Goal: Task Accomplishment & Management: Complete application form

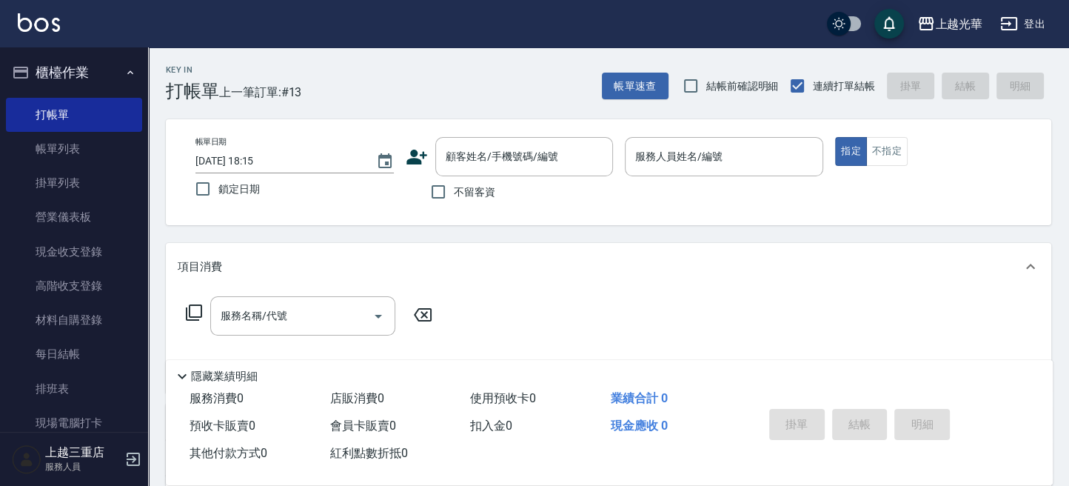
click at [408, 147] on icon at bounding box center [417, 157] width 22 height 22
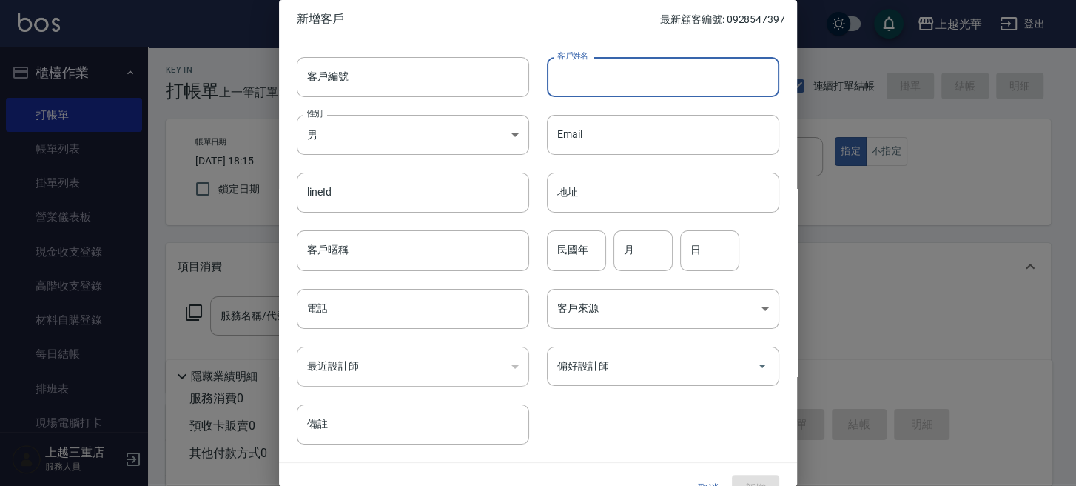
click at [666, 77] on input "客戶姓名" at bounding box center [663, 77] width 232 height 40
type input "ㄋ"
type input "a"
type input "Sunny"
click at [410, 158] on div "lineId lineId" at bounding box center [404, 184] width 250 height 58
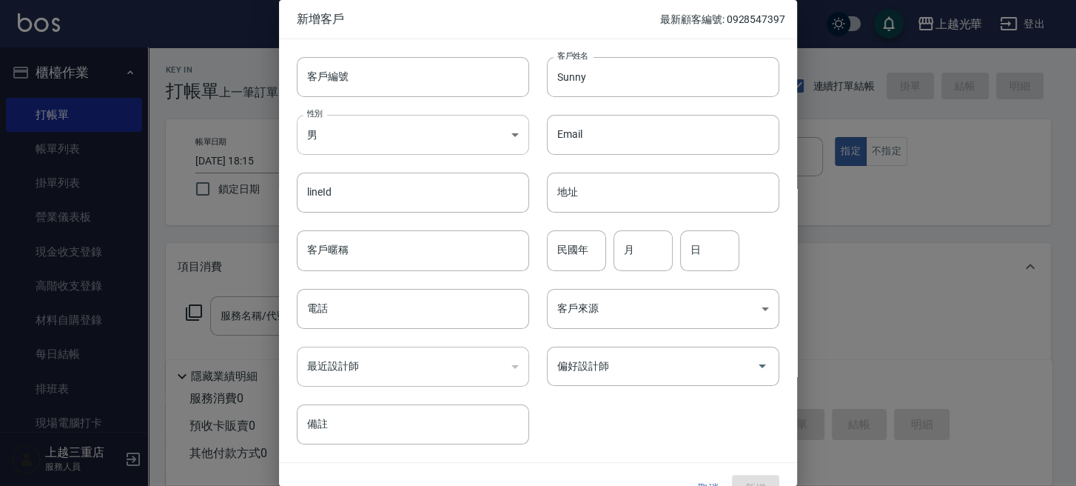
click at [395, 121] on body "上越光華 登出 櫃檯作業 打帳單 帳單列表 掛單列表 營業儀表板 現金收支登錄 高階收支登錄 材料自購登錄 每日結帳 排班表 現場電腦打卡 預約管理 預約管理…" at bounding box center [538, 361] width 1076 height 722
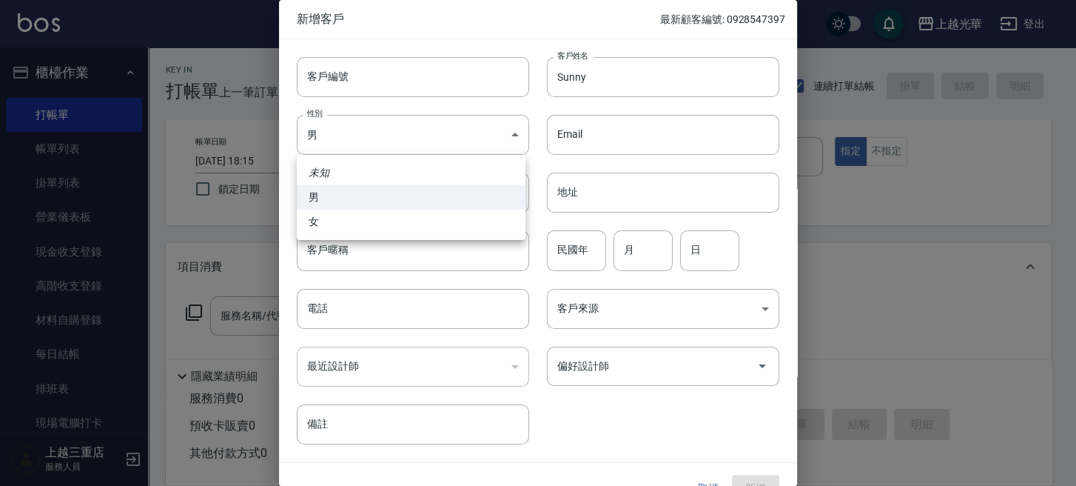
drag, startPoint x: 393, startPoint y: 233, endPoint x: 393, endPoint y: 218, distance: 15.5
click at [393, 228] on li "女" at bounding box center [411, 221] width 229 height 24
type input "[DEMOGRAPHIC_DATA]"
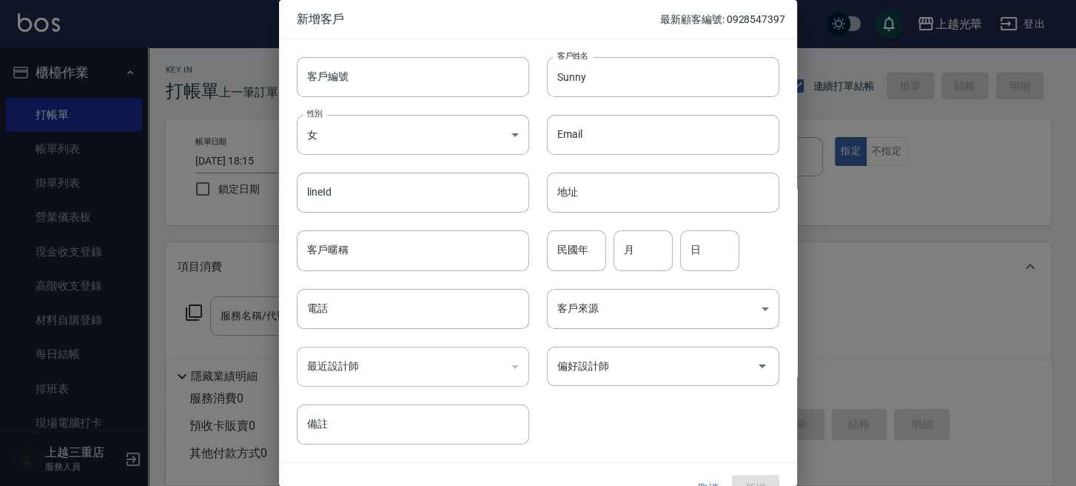
click at [392, 216] on div "未知 男 女" at bounding box center [538, 243] width 1076 height 486
click at [586, 249] on input "民國年" at bounding box center [576, 250] width 59 height 40
drag, startPoint x: 478, startPoint y: 292, endPoint x: 510, endPoint y: 278, distance: 34.8
click at [488, 286] on div "電話 電話" at bounding box center [404, 300] width 250 height 58
drag, startPoint x: 654, startPoint y: 247, endPoint x: 600, endPoint y: 252, distance: 54.3
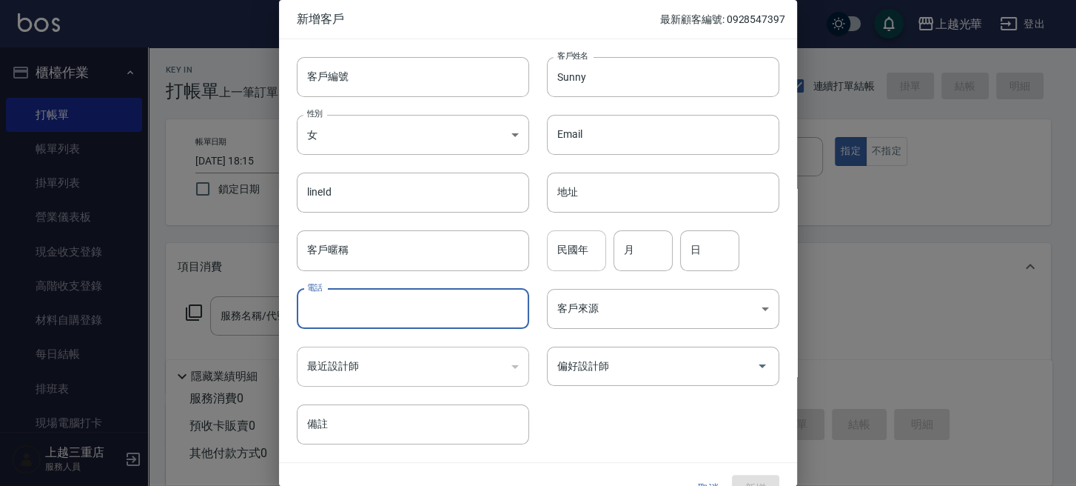
click at [650, 247] on input "月" at bounding box center [643, 250] width 59 height 40
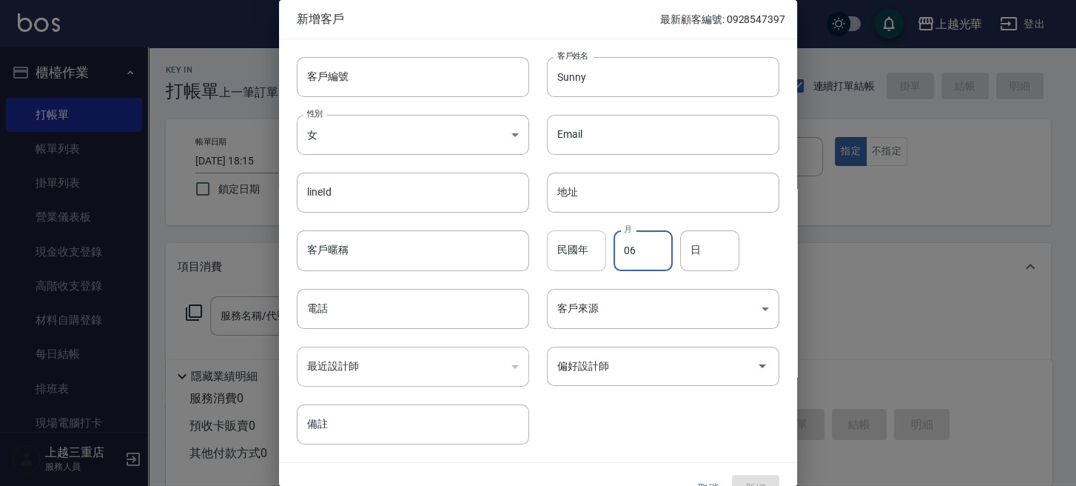
type input "06"
type input "12"
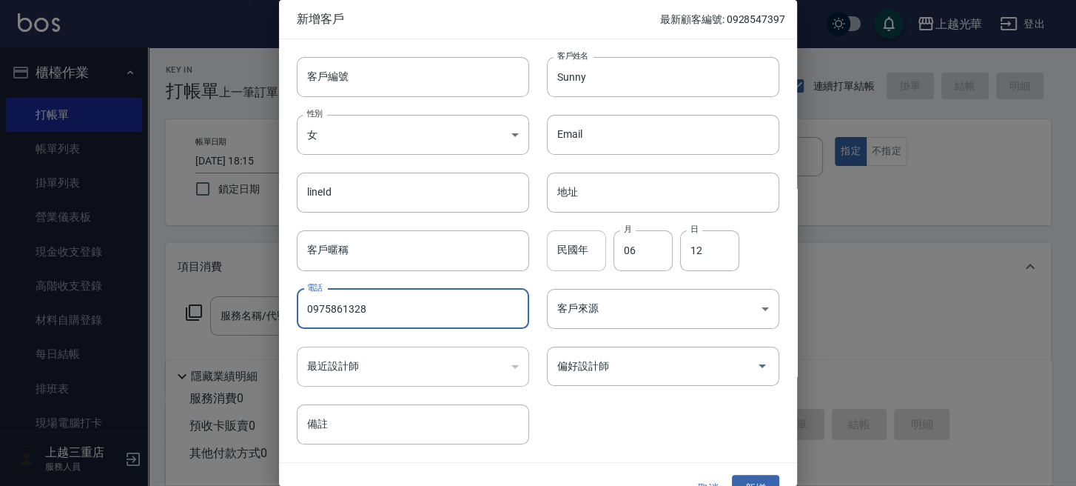
type input "0975861328"
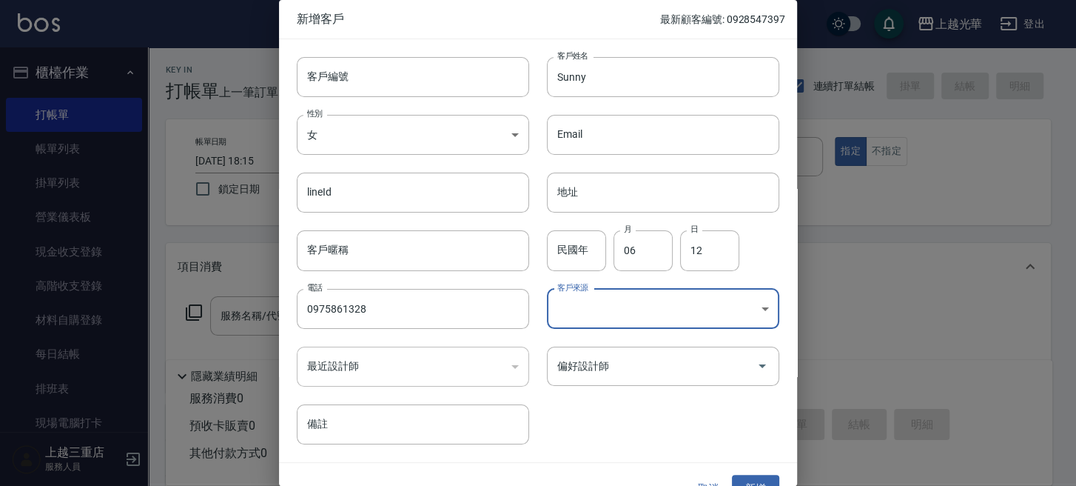
click at [602, 306] on body "上越光華 登出 櫃檯作業 打帳單 帳單列表 掛單列表 營業儀表板 現金收支登錄 高階收支登錄 材料自購登錄 每日結帳 排班表 現場電腦打卡 預約管理 預約管理…" at bounding box center [538, 361] width 1076 height 722
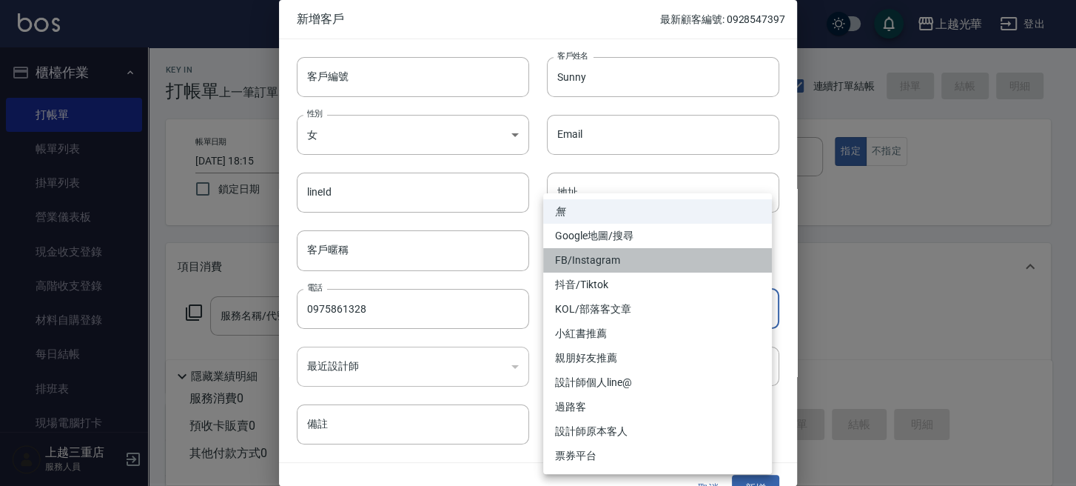
click at [605, 255] on li "FB/Instagram" at bounding box center [657, 260] width 229 height 24
type input "FB/Instagram"
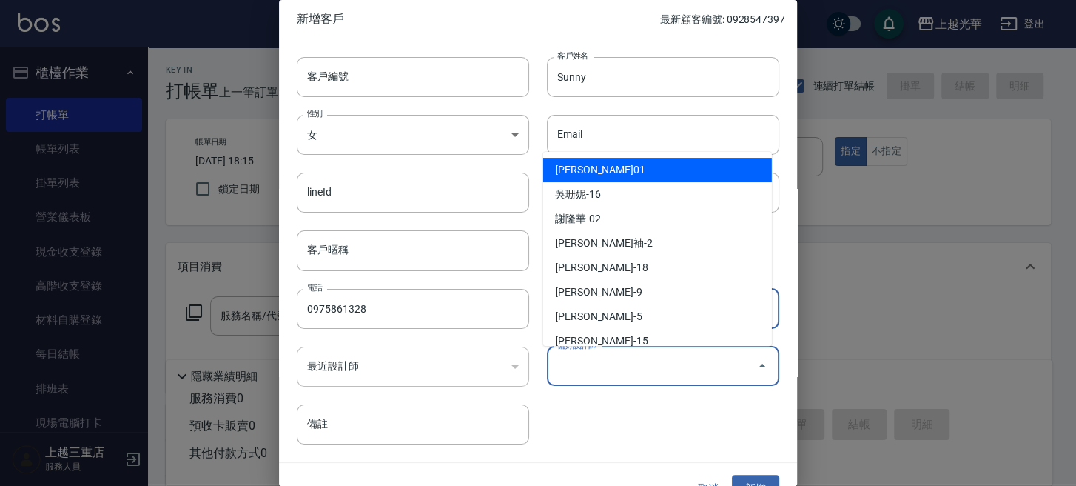
drag, startPoint x: 600, startPoint y: 367, endPoint x: 597, endPoint y: 350, distance: 17.3
click at [598, 366] on input "偏好設計師" at bounding box center [652, 366] width 197 height 26
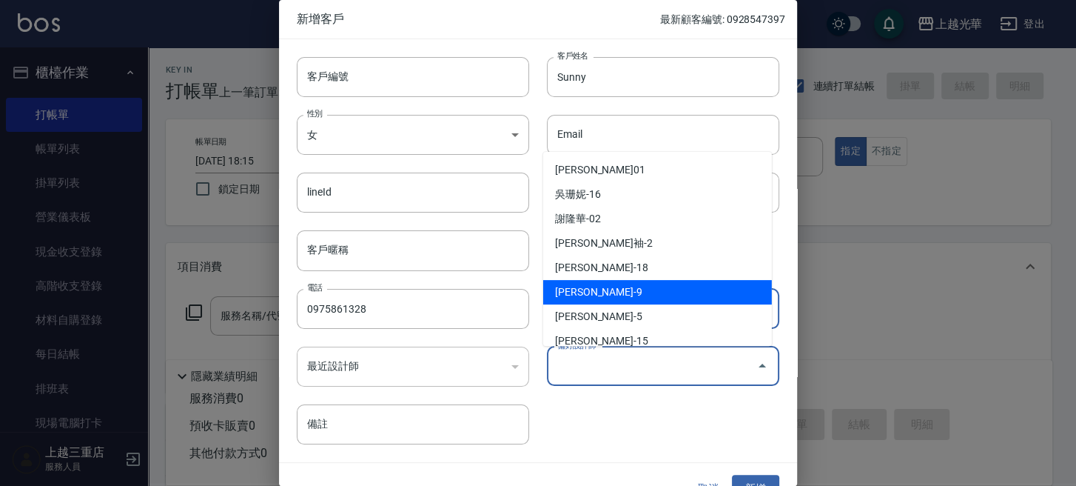
click at [625, 281] on li "[PERSON_NAME]-9" at bounding box center [657, 292] width 229 height 24
type input "[PERSON_NAME]"
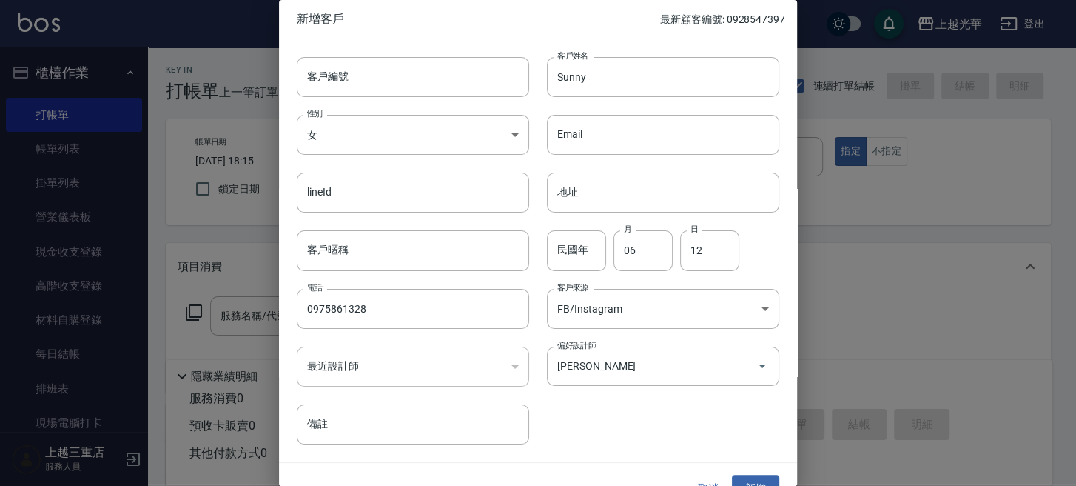
click at [757, 470] on div "取消 新增" at bounding box center [538, 488] width 518 height 51
click at [757, 475] on button "新增" at bounding box center [755, 488] width 47 height 27
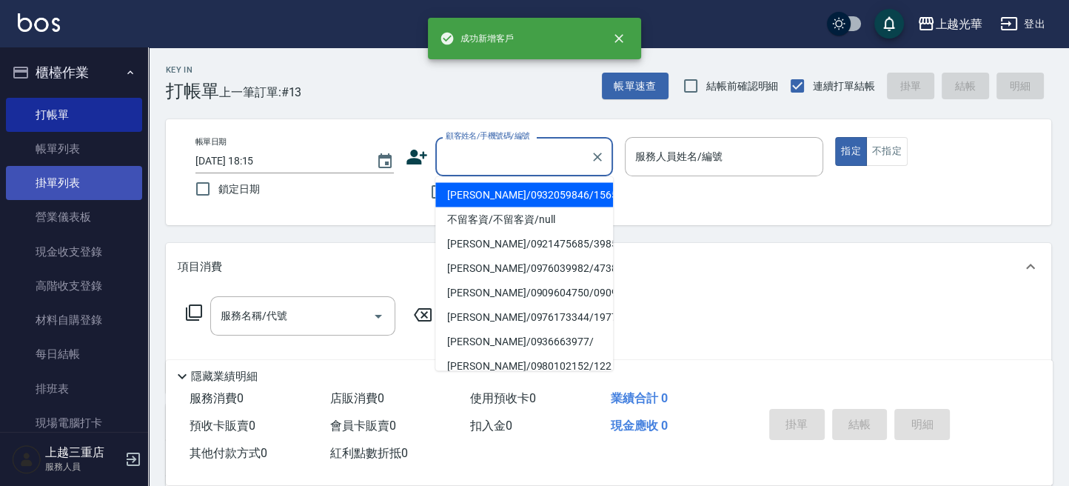
drag, startPoint x: 459, startPoint y: 161, endPoint x: 96, endPoint y: 167, distance: 362.8
click at [403, 184] on div "帳單日期 [DATE] 18:15 鎖定日期 顧客姓名/手機號碼/編號 顧客姓名/手機號碼/編號 不留客資 服務人員姓名/編號 服務人員姓名/編號 指定 不指定" at bounding box center [609, 172] width 850 height 70
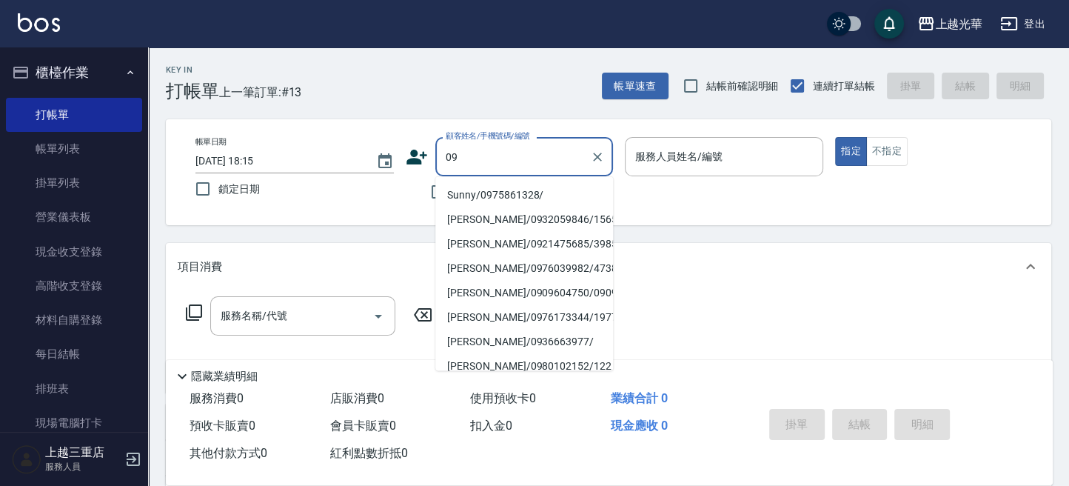
click at [523, 193] on li "Sunny/0975861328/" at bounding box center [524, 194] width 178 height 24
type input "Sunny/0975861328/"
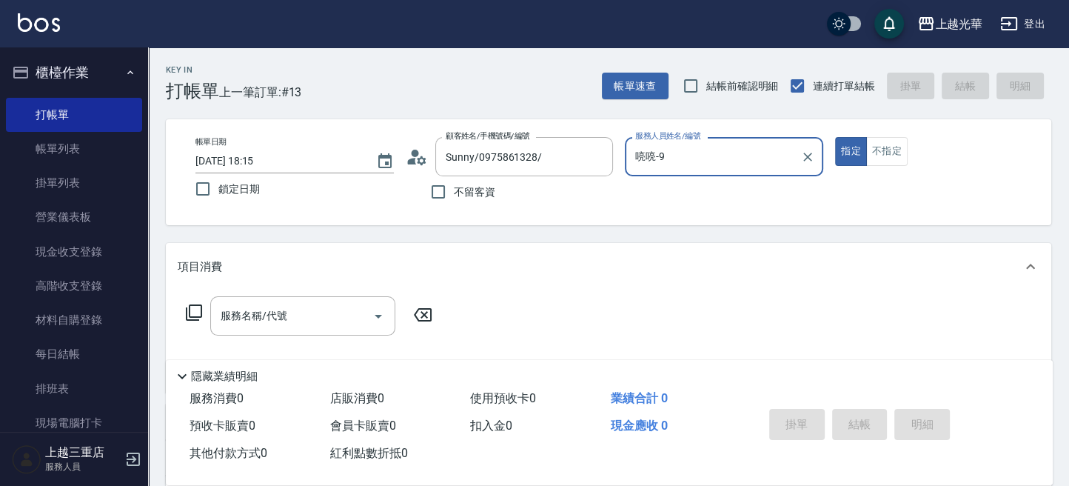
type input "喨喨-9"
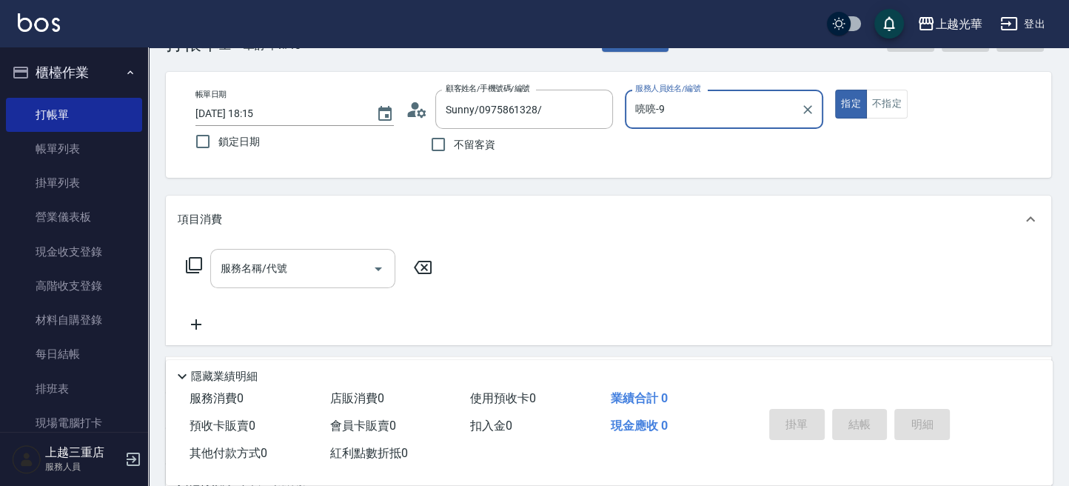
scroll to position [98, 0]
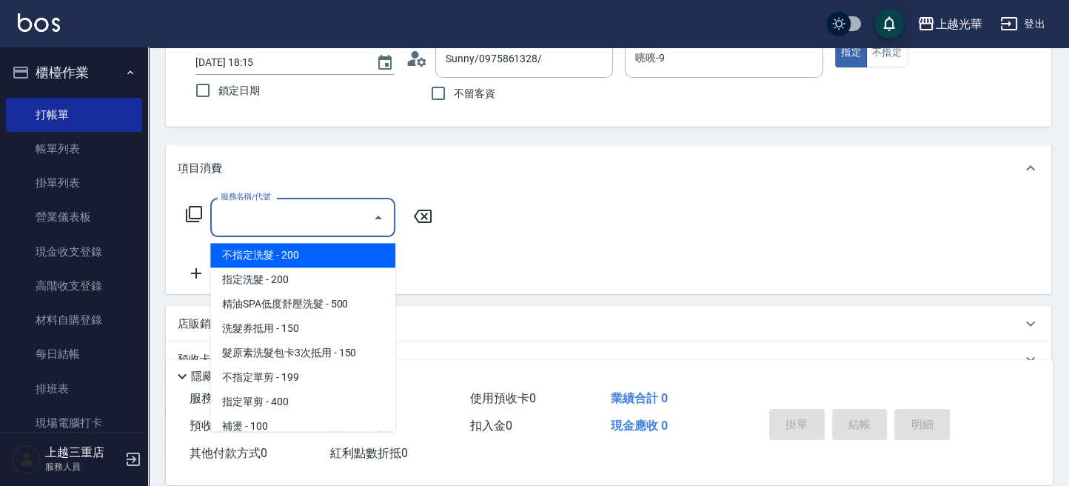
click at [271, 223] on input "服務名稱/代號" at bounding box center [292, 217] width 150 height 26
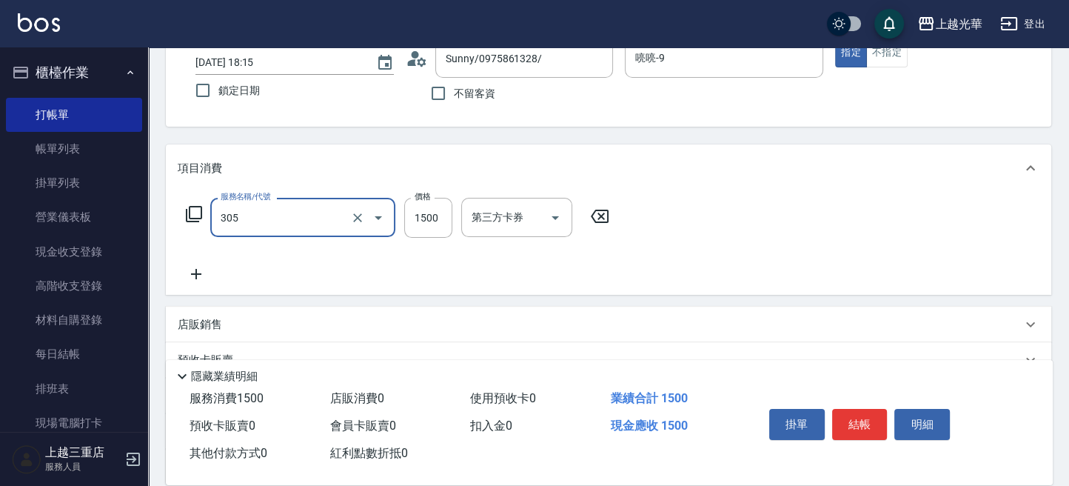
type input "設計燙髮1500(305)"
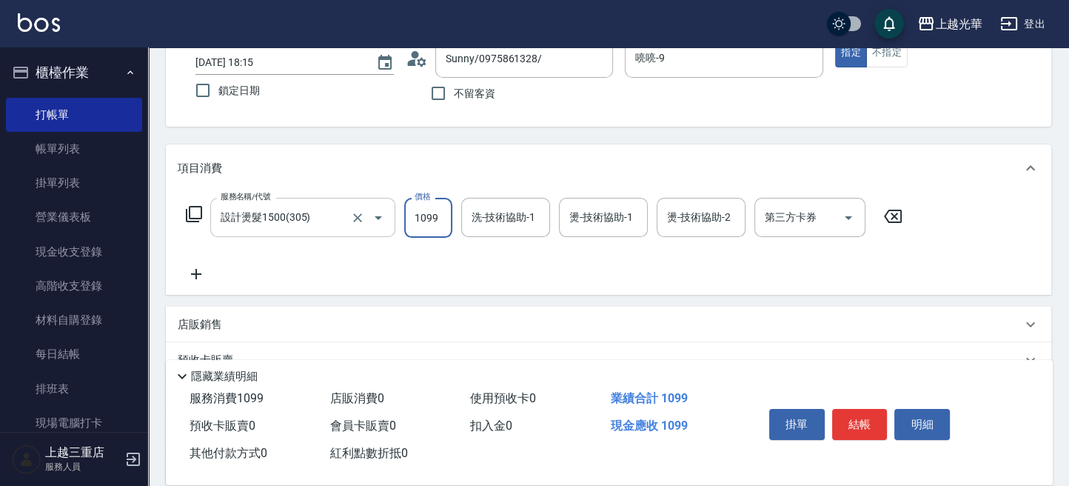
type input "1099"
type input "喨喨-9"
type input "9"
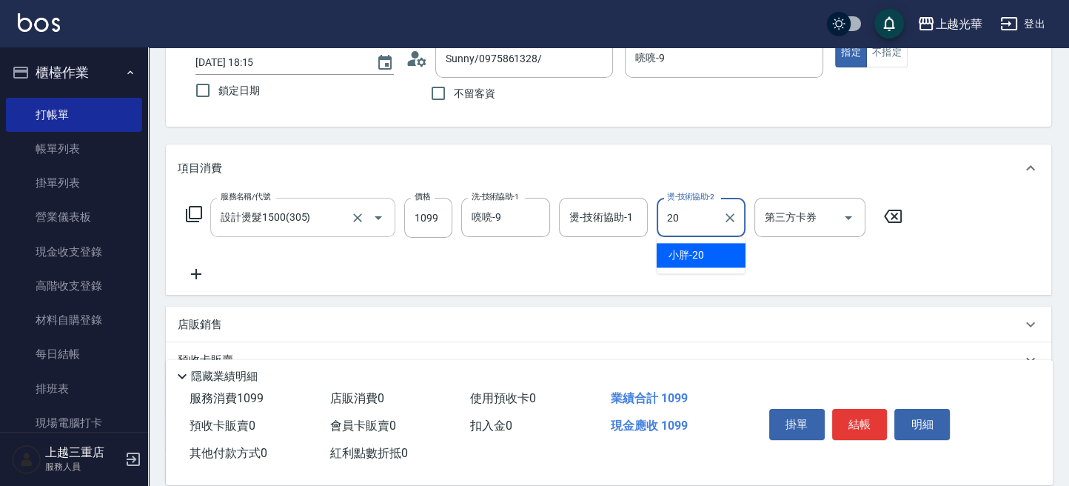
type input "小胖-20"
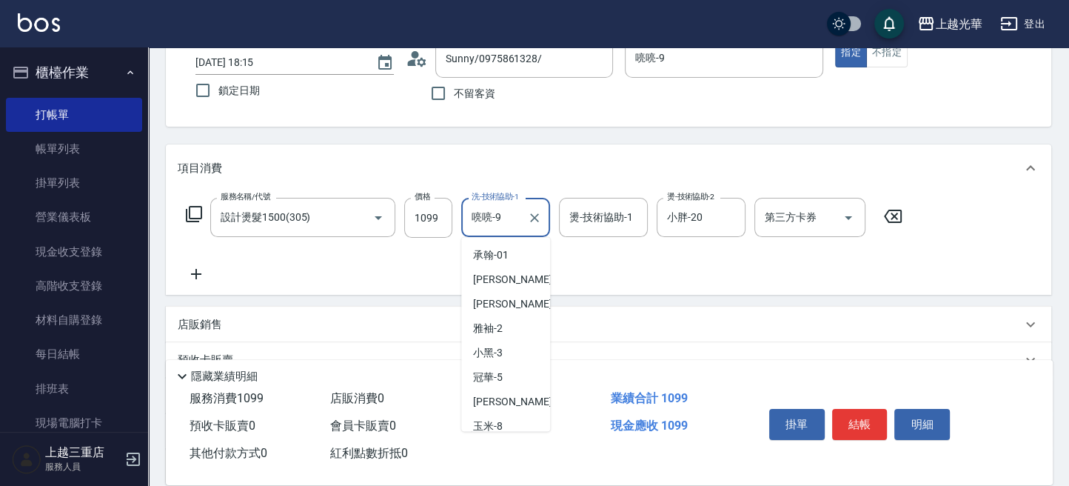
click at [506, 209] on input "喨喨-9" at bounding box center [494, 217] width 53 height 26
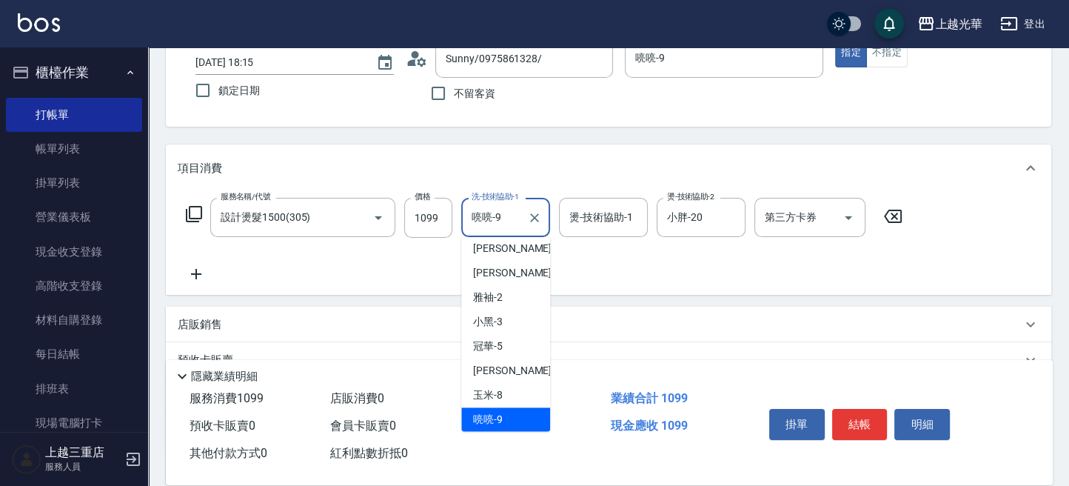
drag, startPoint x: 512, startPoint y: 212, endPoint x: 409, endPoint y: 191, distance: 104.4
click at [412, 196] on div "服務名稱/代號 設計燙髮1500(305) 服務名稱/代號 價格 1099 價格 洗-技術協助-1 喨喨-9 洗-技術協助-1 燙-技術協助-1 燙-技術協助…" at bounding box center [608, 243] width 885 height 103
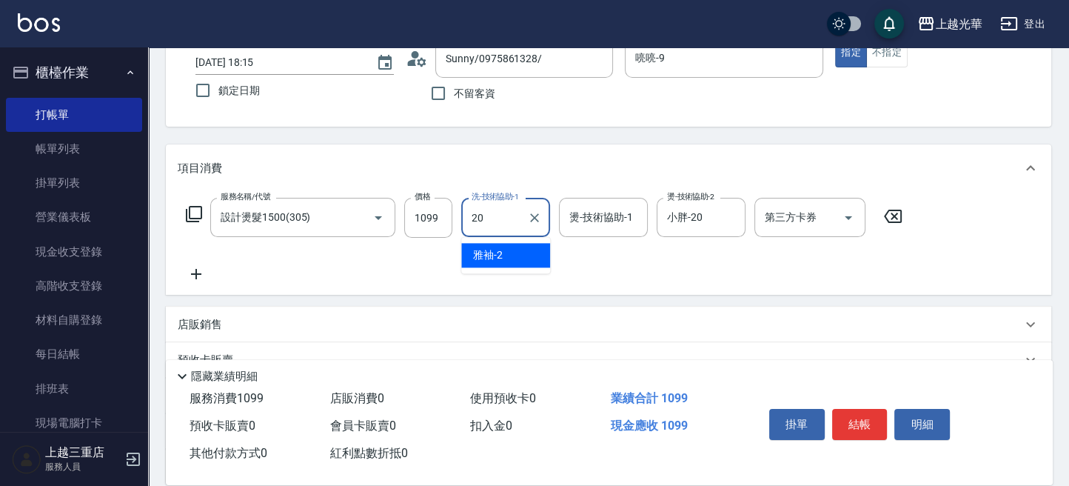
type input "小胖-20"
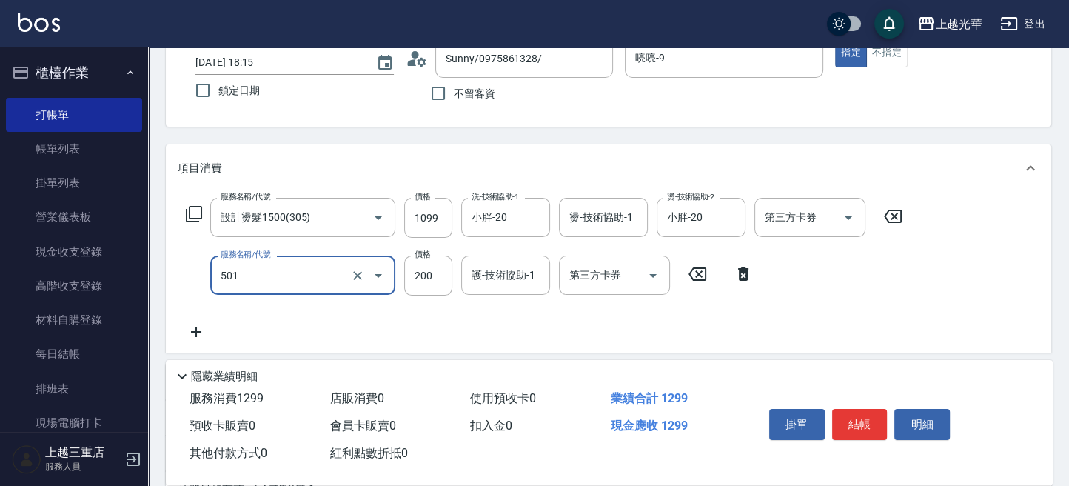
type input "瞬間護髮(501)"
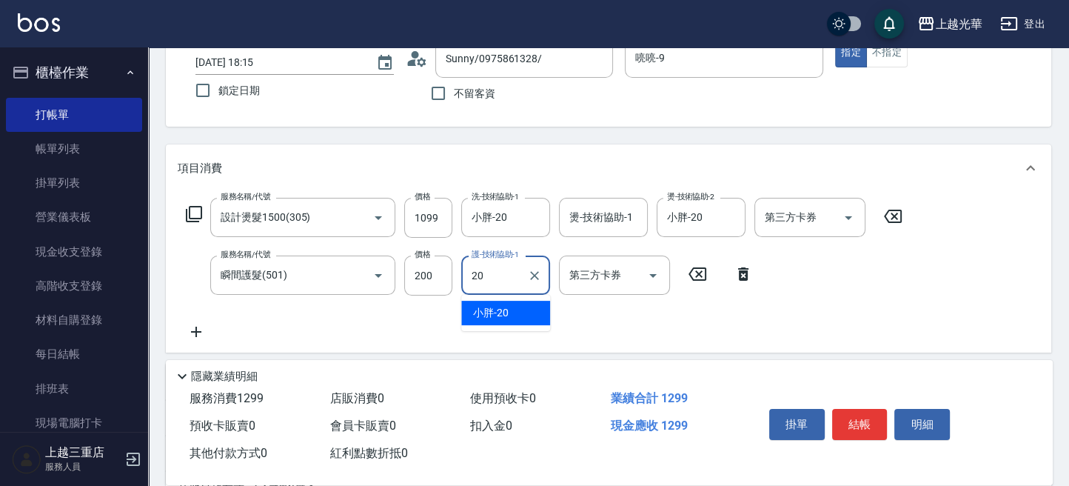
type input "小胖-20"
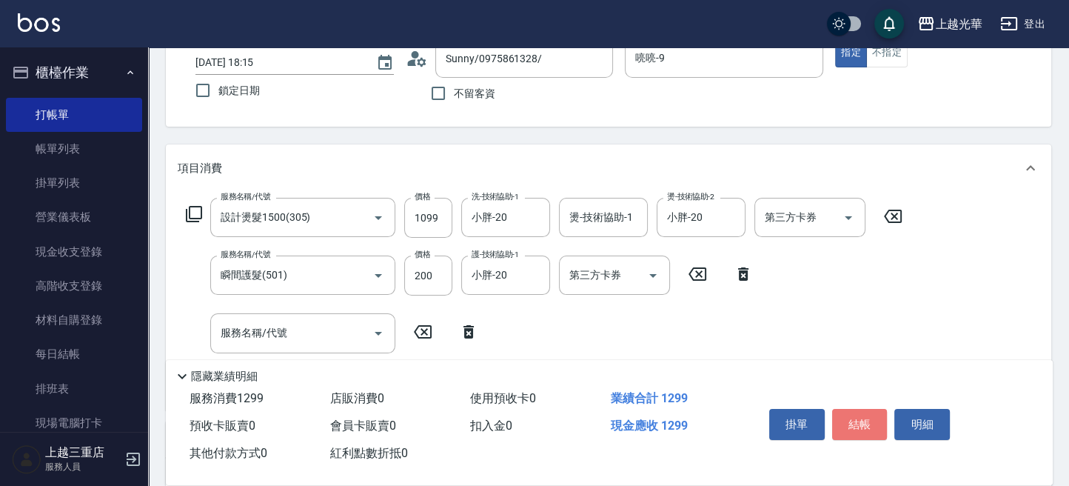
drag, startPoint x: 855, startPoint y: 423, endPoint x: 855, endPoint y: 413, distance: 9.6
click at [857, 418] on button "結帳" at bounding box center [860, 424] width 56 height 31
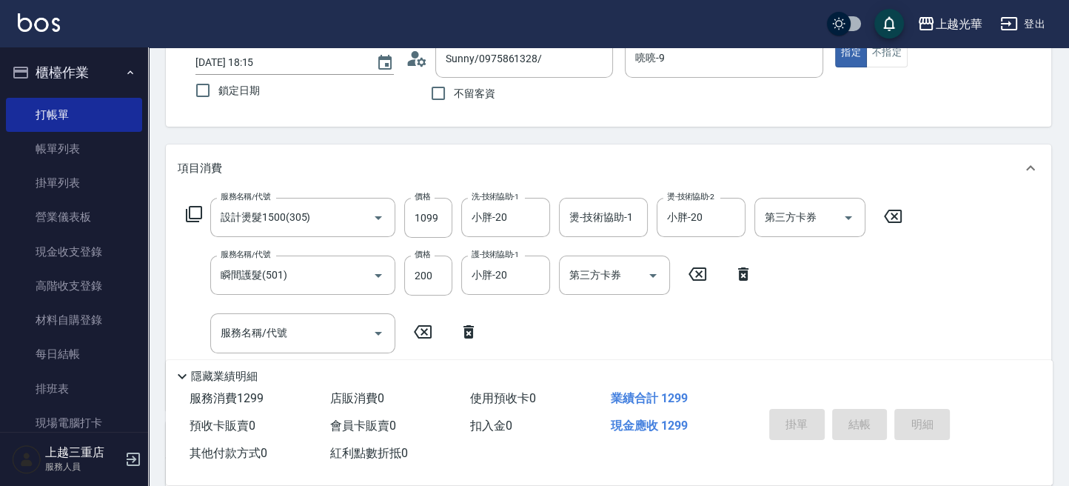
type input "[DATE] 19:00"
